Goal: Complete application form: Complete application form

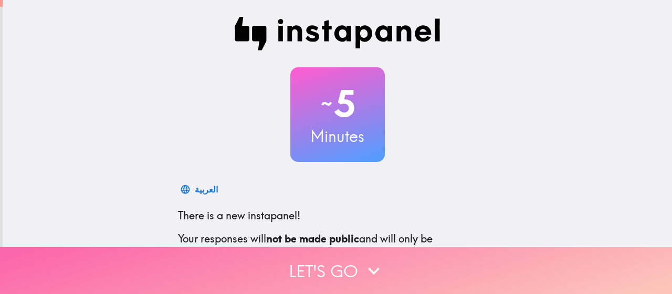
click at [369, 268] on icon "button" at bounding box center [373, 270] width 23 height 23
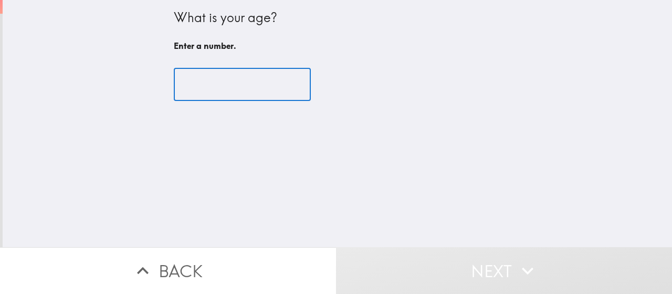
click at [214, 82] on input "number" at bounding box center [242, 84] width 137 height 33
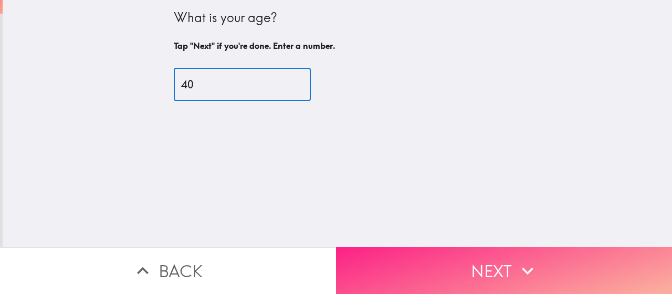
type input "40"
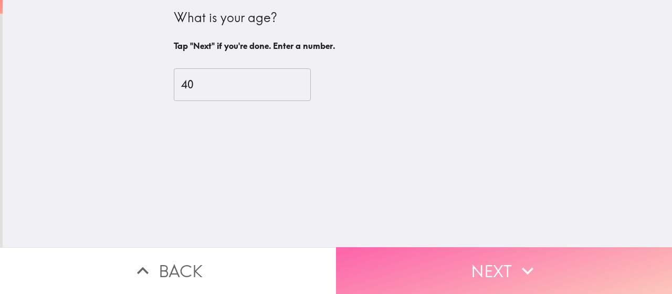
click at [517, 265] on icon "button" at bounding box center [527, 270] width 23 height 23
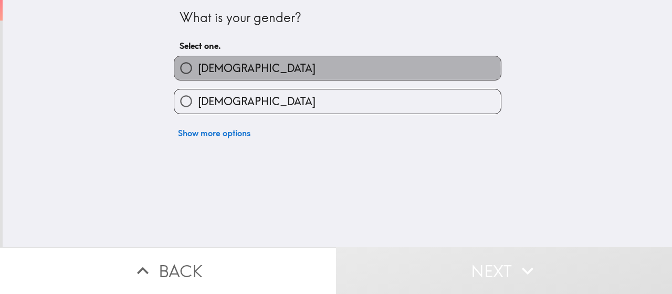
click at [290, 69] on label "Male" at bounding box center [337, 68] width 327 height 24
click at [198, 69] on input "Male" at bounding box center [186, 68] width 24 height 24
radio input "true"
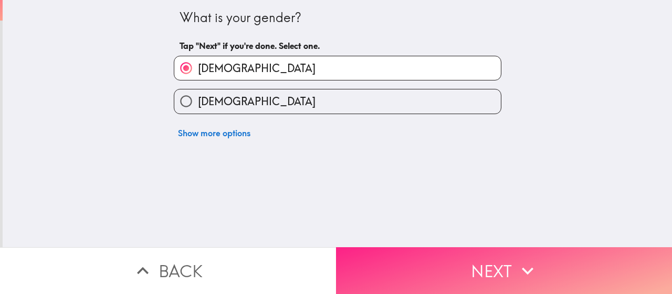
click at [484, 250] on button "Next" at bounding box center [504, 270] width 336 height 47
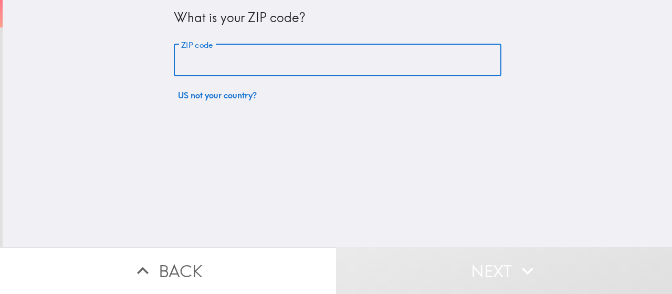
click at [200, 66] on input "ZIP code" at bounding box center [338, 60] width 328 height 33
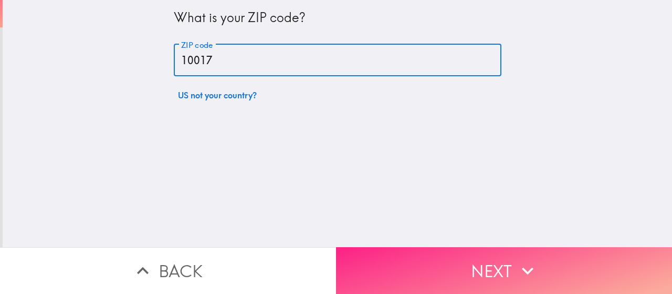
type input "10017"
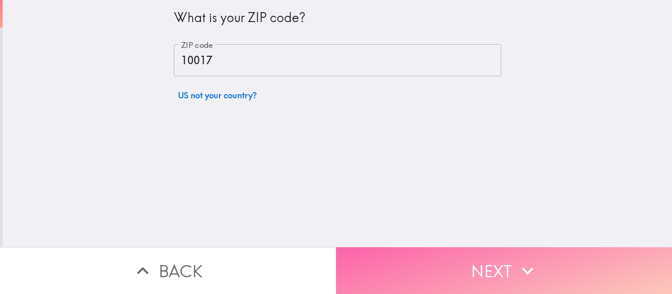
click at [482, 259] on button "Next" at bounding box center [504, 270] width 336 height 47
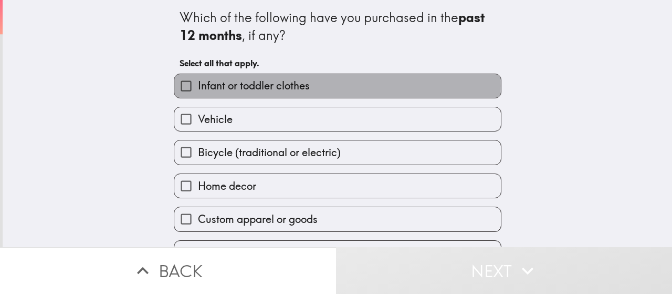
click at [223, 86] on span "Infant or toddler clothes" at bounding box center [254, 85] width 112 height 15
click at [198, 86] on input "Infant or toddler clothes" at bounding box center [186, 86] width 24 height 24
checkbox input "true"
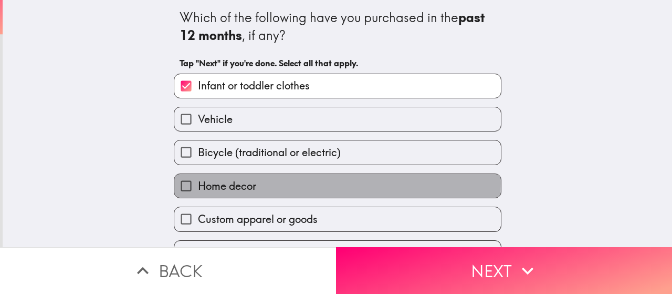
click at [219, 184] on span "Home decor" at bounding box center [227, 186] width 58 height 15
click at [198, 184] on input "Home decor" at bounding box center [186, 186] width 24 height 24
checkbox input "true"
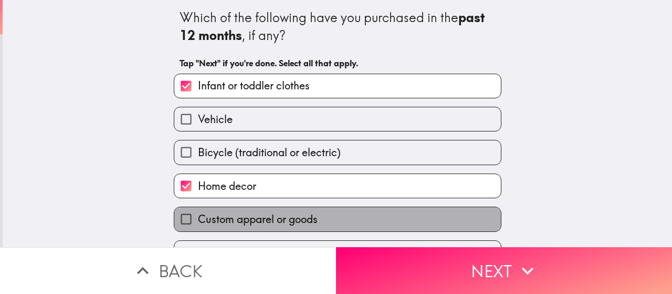
click at [285, 221] on span "Custom apparel or goods" at bounding box center [258, 219] width 120 height 15
click at [198, 221] on input "Custom apparel or goods" at bounding box center [186, 219] width 24 height 24
checkbox input "true"
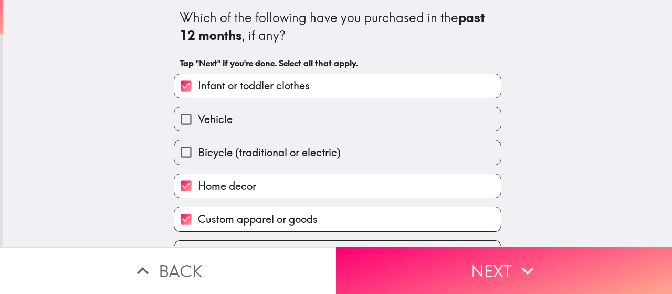
click at [607, 110] on div "Which of the following have you purchased in the past 12 months , if any? Tap "…" at bounding box center [337, 123] width 669 height 247
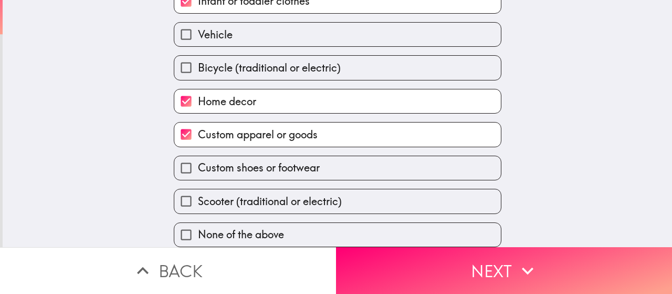
scroll to position [95, 0]
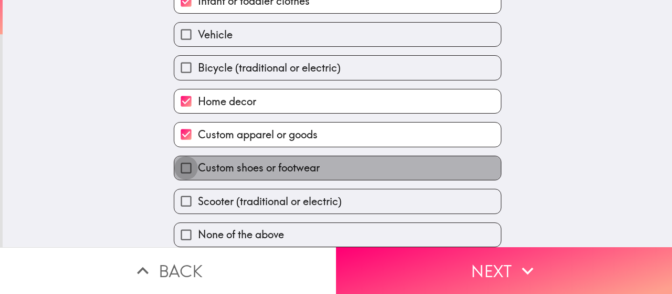
click at [175, 159] on input "Custom shoes or footwear" at bounding box center [186, 168] width 24 height 24
checkbox input "true"
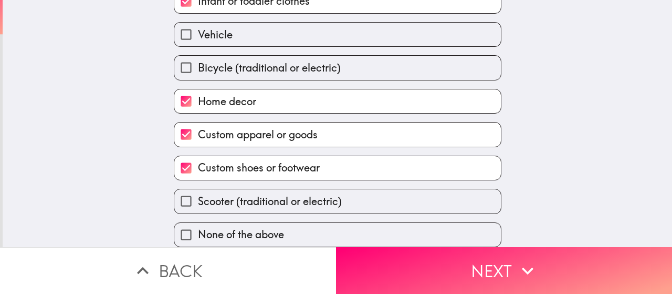
click at [651, 58] on div "Which of the following have you purchased in the past 12 months , if any? Tap "…" at bounding box center [337, 38] width 669 height 247
click at [180, 56] on input "Bicycle (traditional or electric)" at bounding box center [186, 68] width 24 height 24
checkbox input "true"
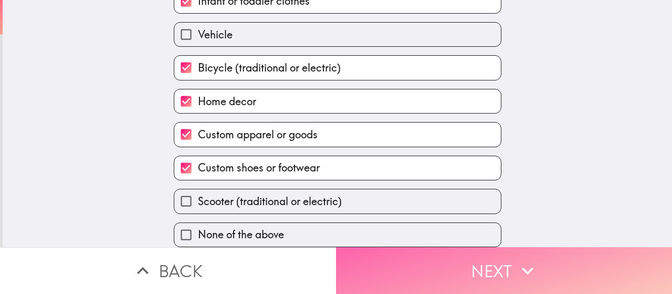
click at [516, 259] on icon "button" at bounding box center [527, 270] width 23 height 23
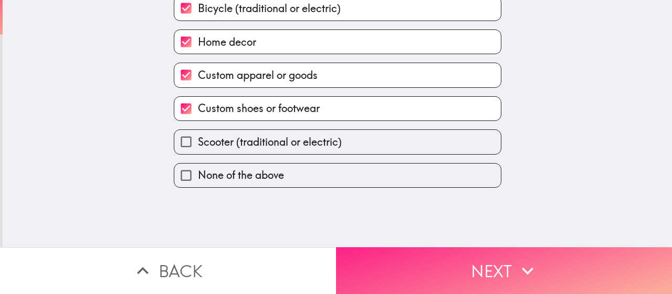
scroll to position [0, 0]
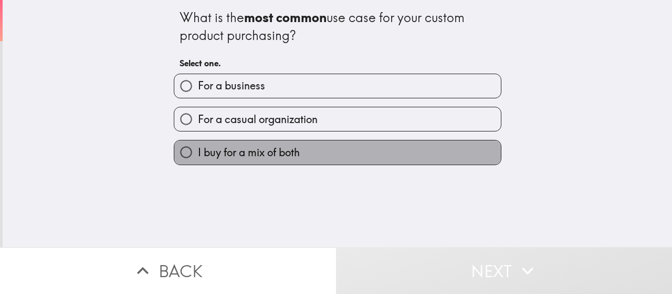
click at [279, 157] on span "I buy for a mix of both" at bounding box center [249, 152] width 102 height 15
click at [198, 157] on input "I buy for a mix of both" at bounding box center [186, 152] width 24 height 24
radio input "true"
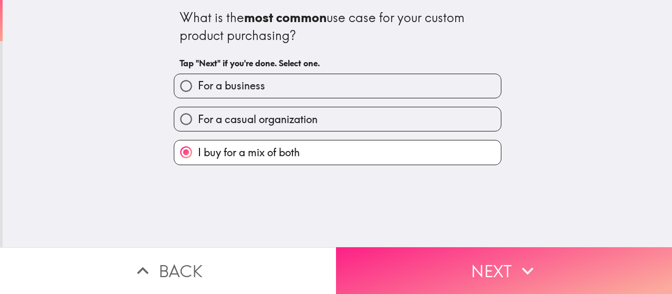
click at [483, 257] on button "Next" at bounding box center [504, 270] width 336 height 47
